Goal: Information Seeking & Learning: Learn about a topic

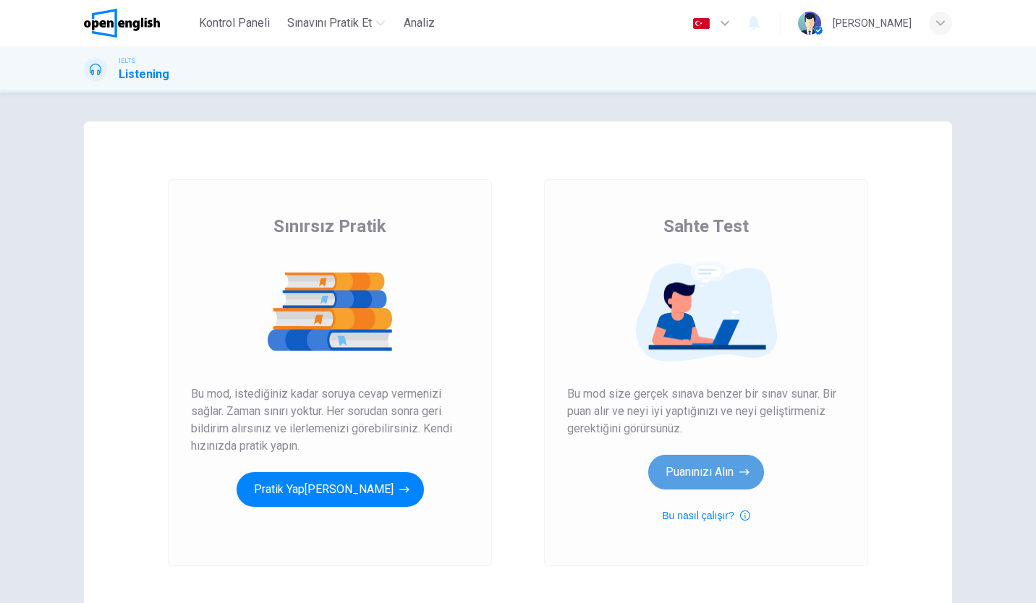
click at [714, 467] on button "Puanınızı Alın" at bounding box center [706, 472] width 116 height 35
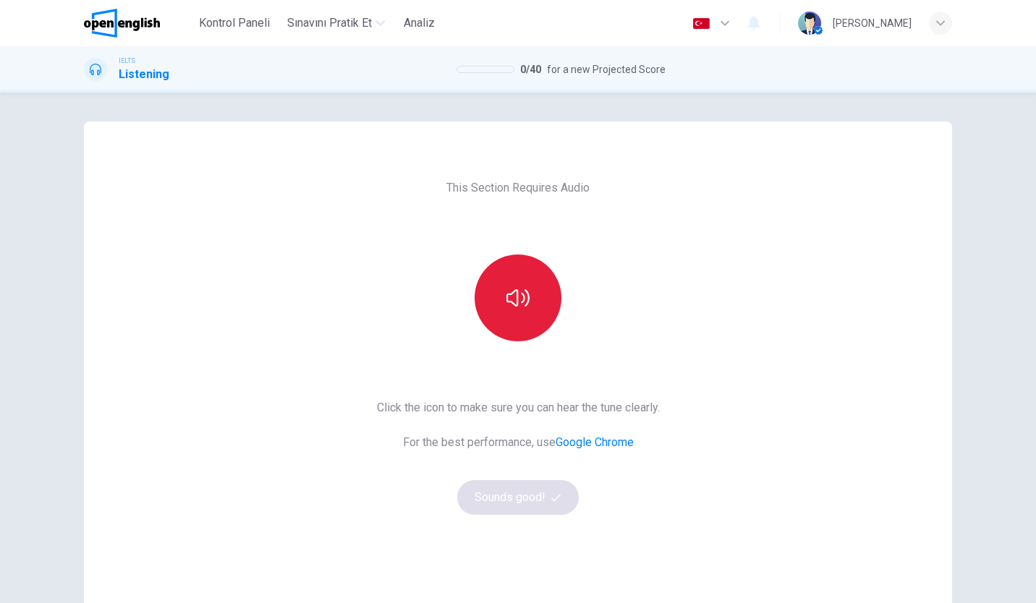
click at [536, 321] on button "button" at bounding box center [518, 298] width 87 height 87
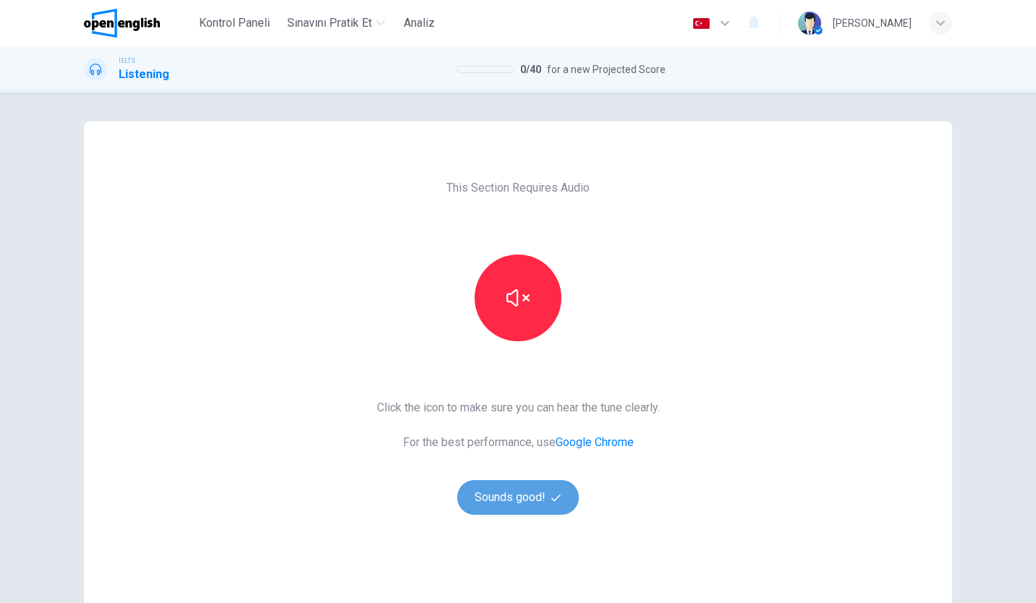
click at [508, 488] on button "Sounds good!" at bounding box center [518, 497] width 122 height 35
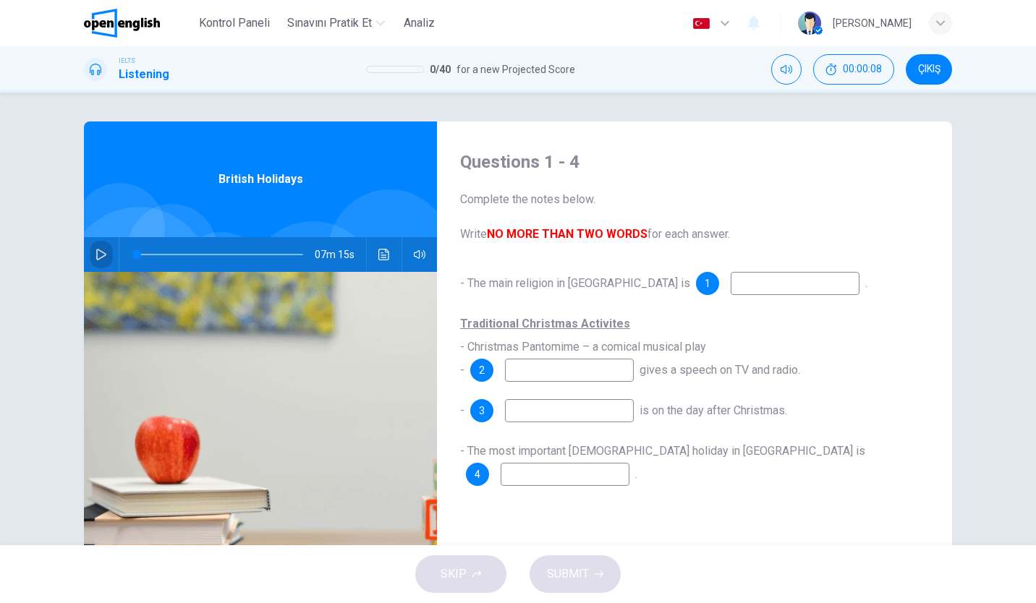
click at [94, 247] on button "button" at bounding box center [101, 254] width 23 height 35
type input "*"
click at [919, 81] on button "ÇIKIŞ" at bounding box center [929, 69] width 46 height 30
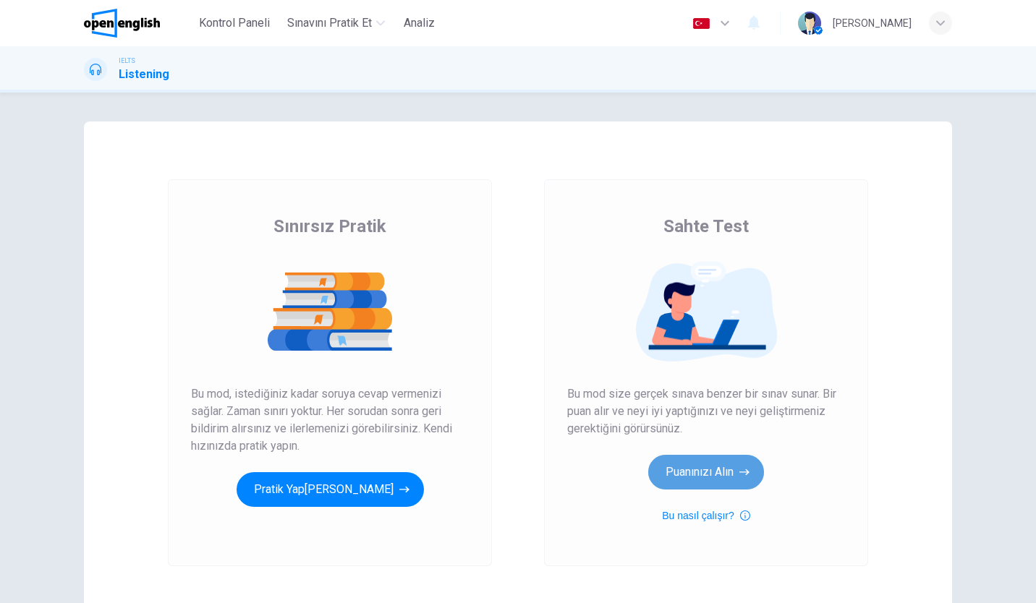
click at [679, 472] on button "Puanınızı Alın" at bounding box center [706, 472] width 116 height 35
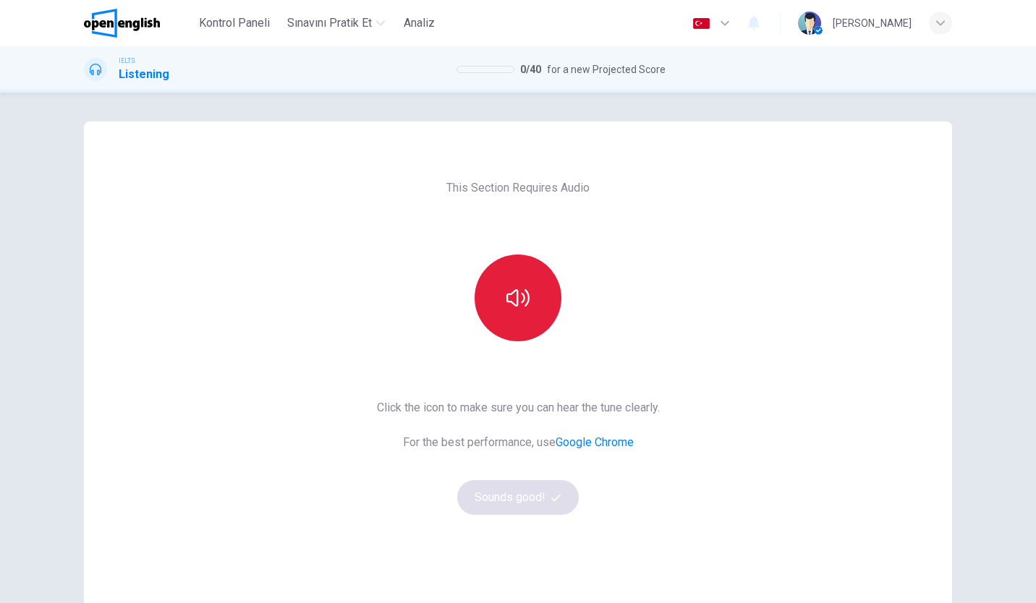
drag, startPoint x: 521, startPoint y: 323, endPoint x: 520, endPoint y: 258, distance: 64.4
click at [520, 258] on button "button" at bounding box center [518, 298] width 87 height 87
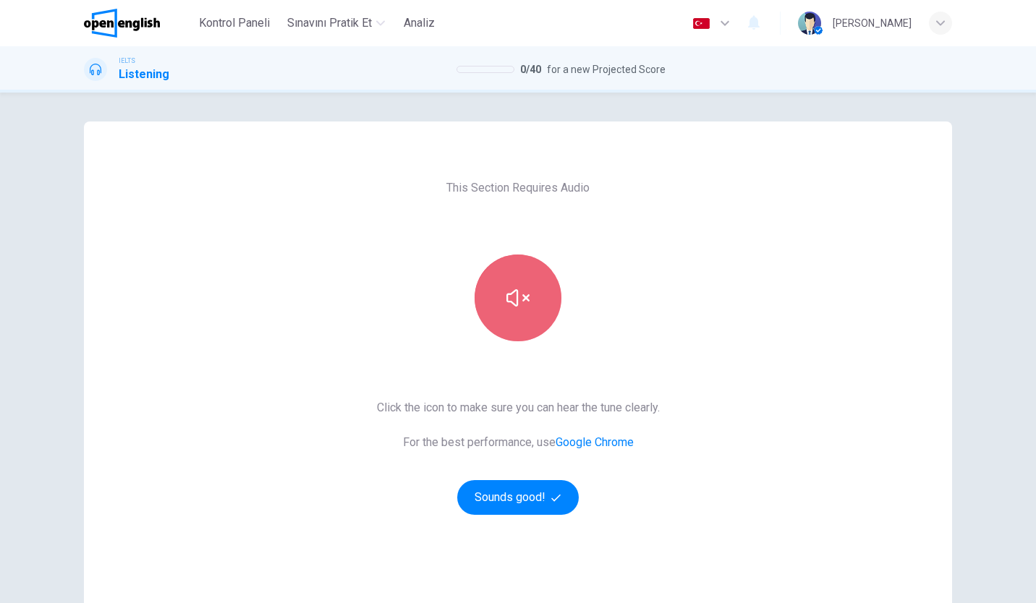
click at [520, 258] on button "button" at bounding box center [518, 298] width 87 height 87
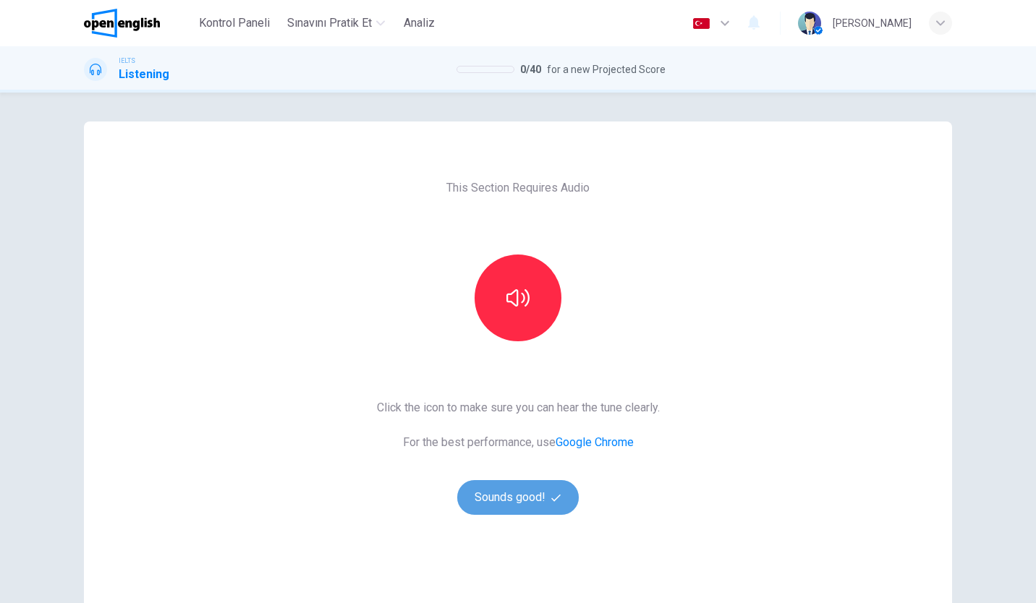
click at [509, 491] on button "Sounds good!" at bounding box center [518, 497] width 122 height 35
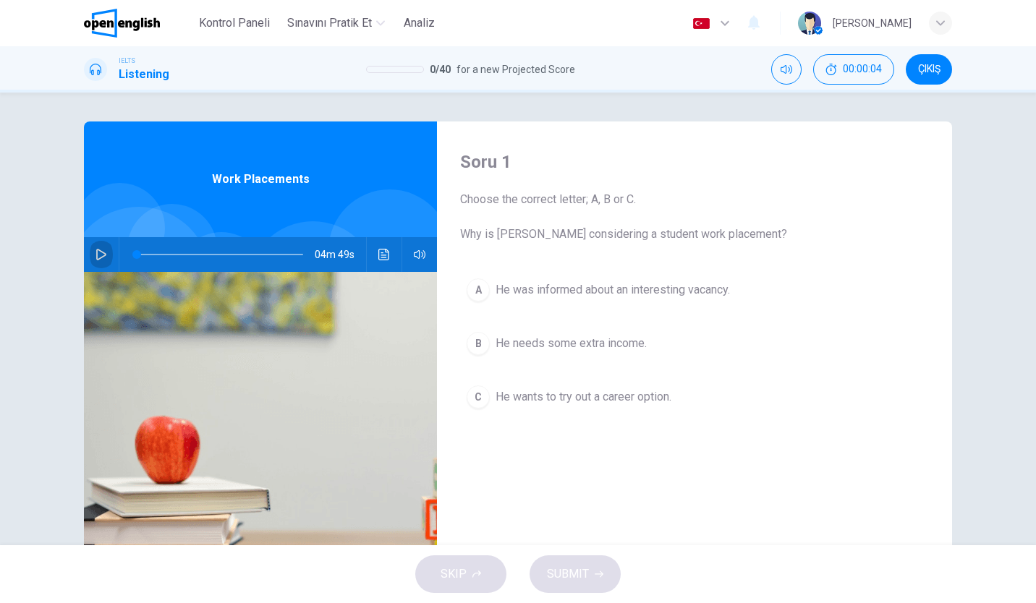
click at [103, 253] on icon "button" at bounding box center [101, 255] width 12 height 12
type input "*"
click at [926, 66] on span "ÇIKIŞ" at bounding box center [929, 70] width 22 height 12
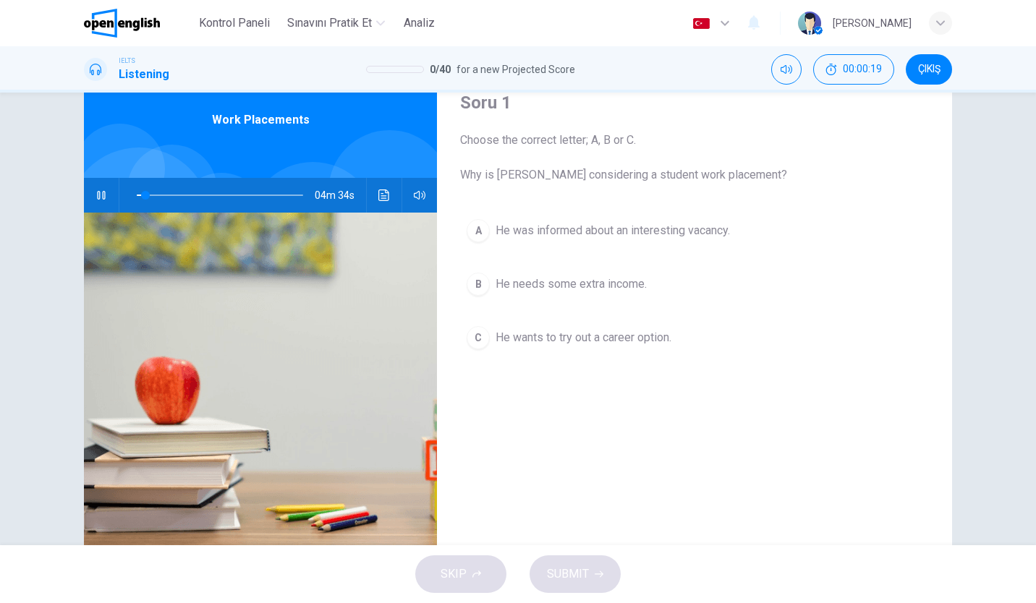
scroll to position [60, 0]
drag, startPoint x: 460, startPoint y: 169, endPoint x: 669, endPoint y: 181, distance: 209.4
click at [669, 181] on span "Choose the correct letter; A, B or C. Why is [PERSON_NAME] considering a studen…" at bounding box center [694, 157] width 469 height 52
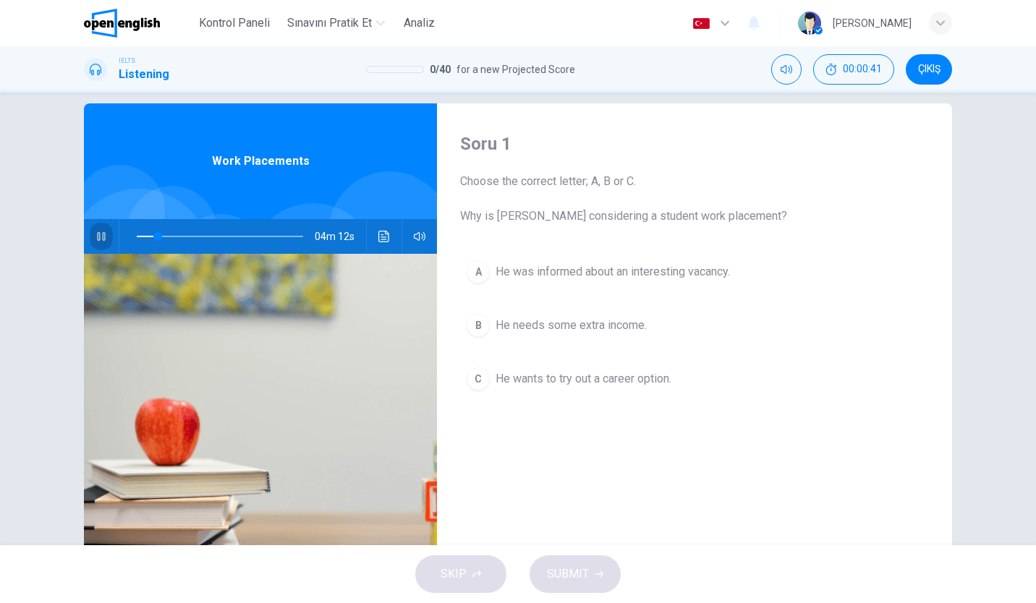
click at [105, 238] on button "button" at bounding box center [101, 236] width 23 height 35
type input "**"
click at [137, 26] on img at bounding box center [122, 23] width 76 height 29
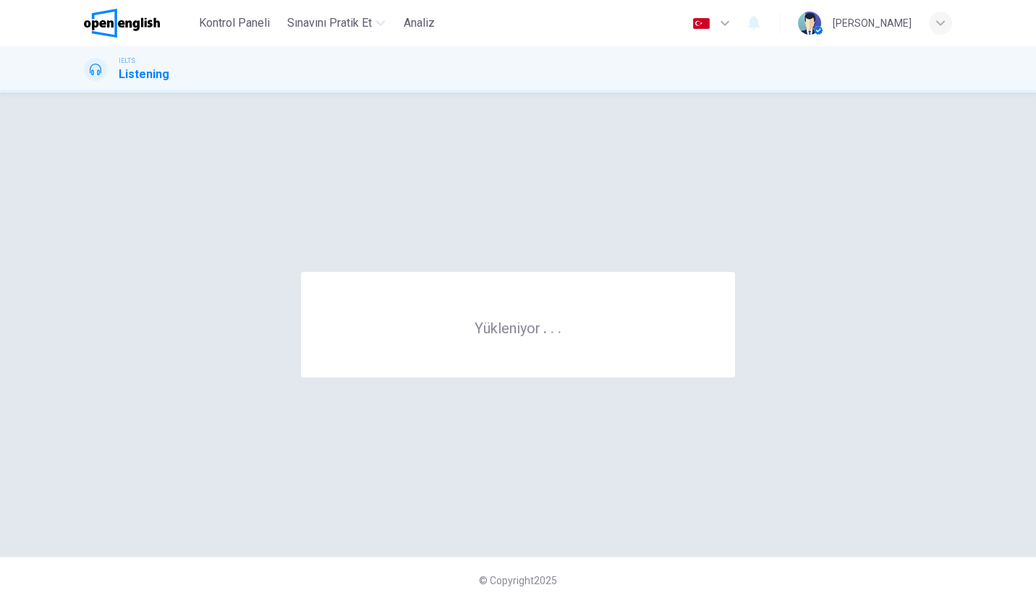
scroll to position [0, 0]
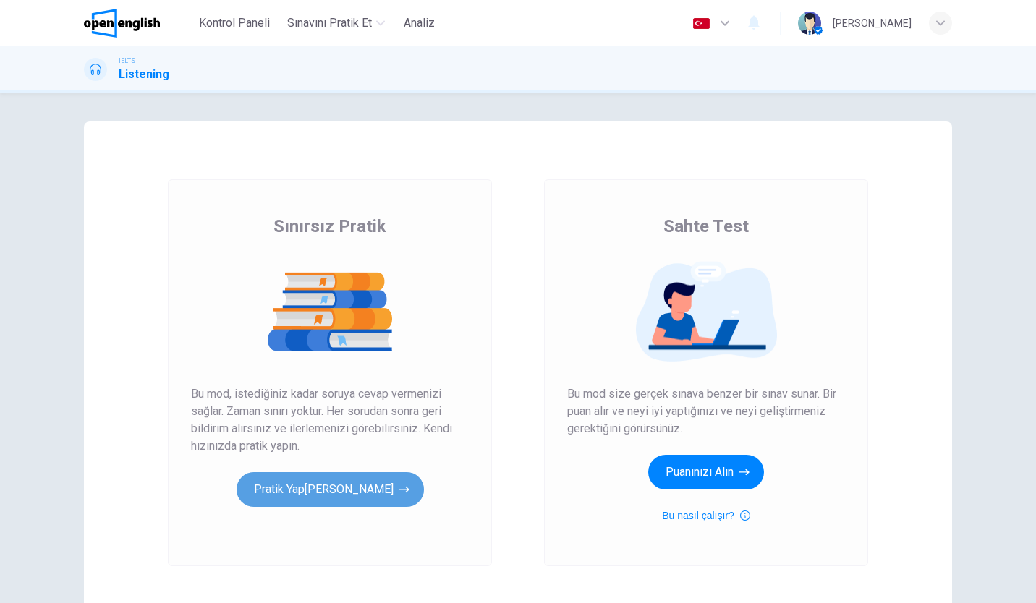
click at [356, 475] on button "Pratik Yap[PERSON_NAME]" at bounding box center [330, 489] width 187 height 35
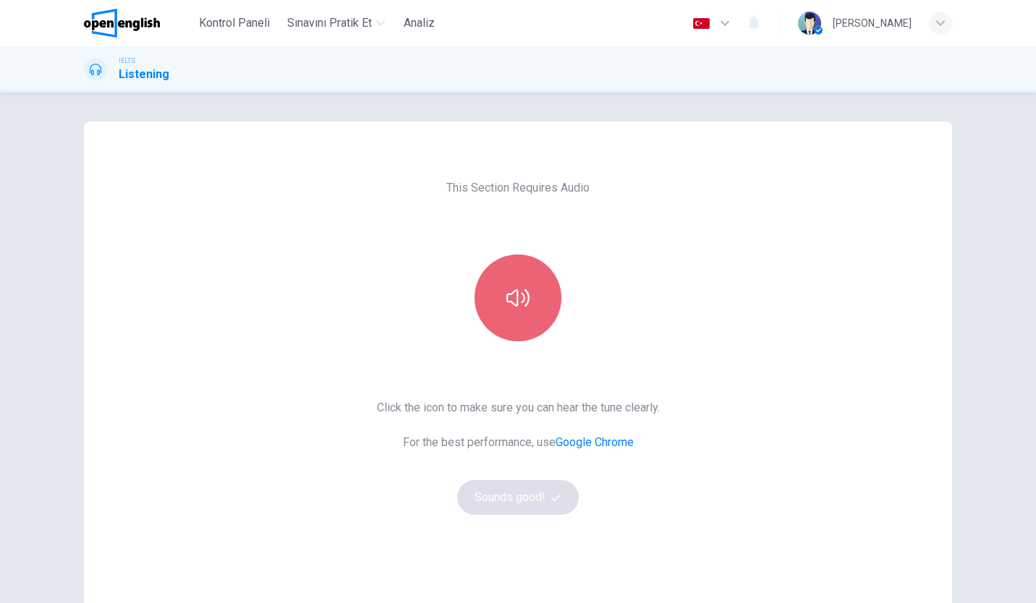
click at [477, 310] on button "button" at bounding box center [518, 298] width 87 height 87
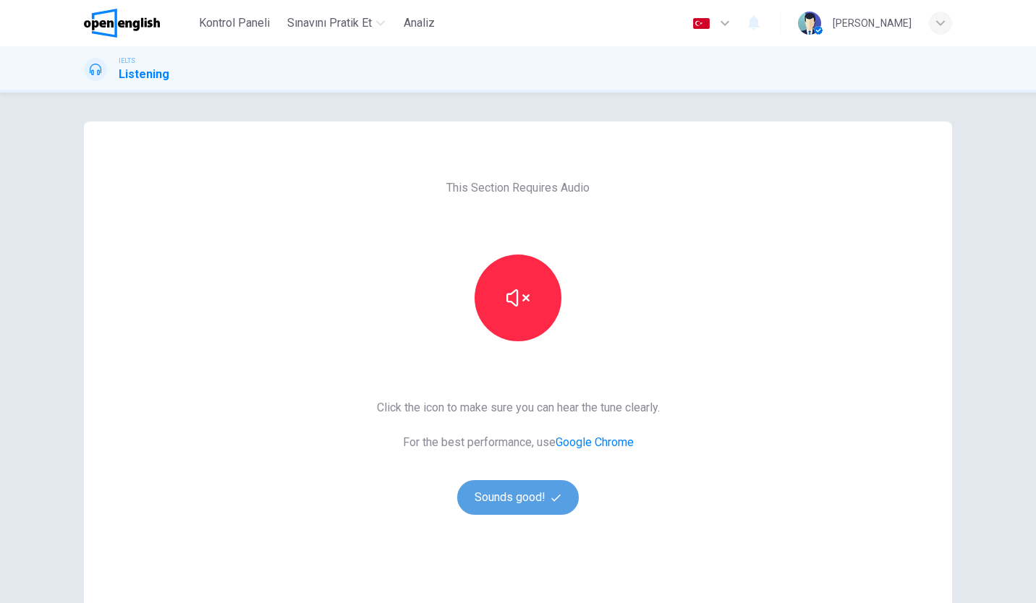
click at [483, 502] on button "Sounds good!" at bounding box center [518, 497] width 122 height 35
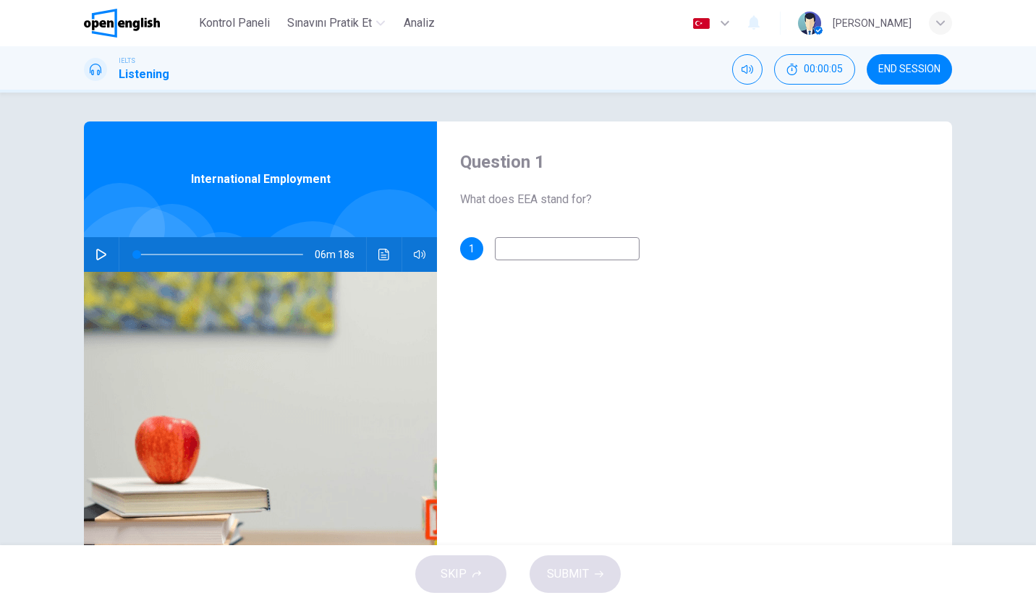
click at [152, 19] on img at bounding box center [122, 23] width 76 height 29
